Goal: Task Accomplishment & Management: Use online tool/utility

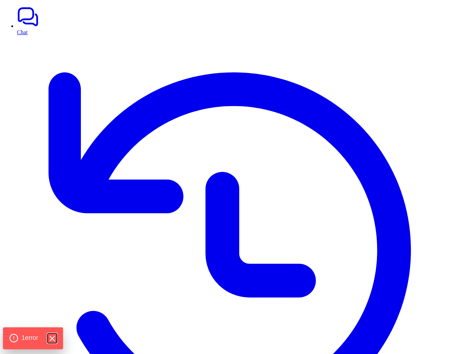
click at [54, 336] on icon "Hide Errors" at bounding box center [51, 338] width 9 height 9
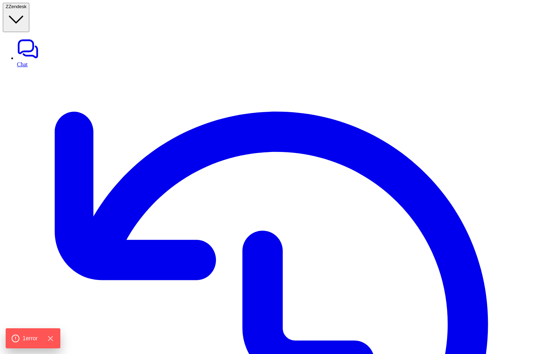
type textarea "**********"
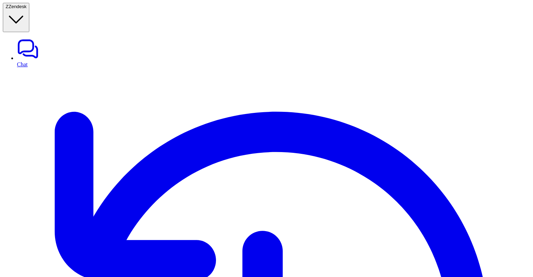
drag, startPoint x: 119, startPoint y: 83, endPoint x: 109, endPoint y: 83, distance: 10.2
